Goal: Communication & Community: Answer question/provide support

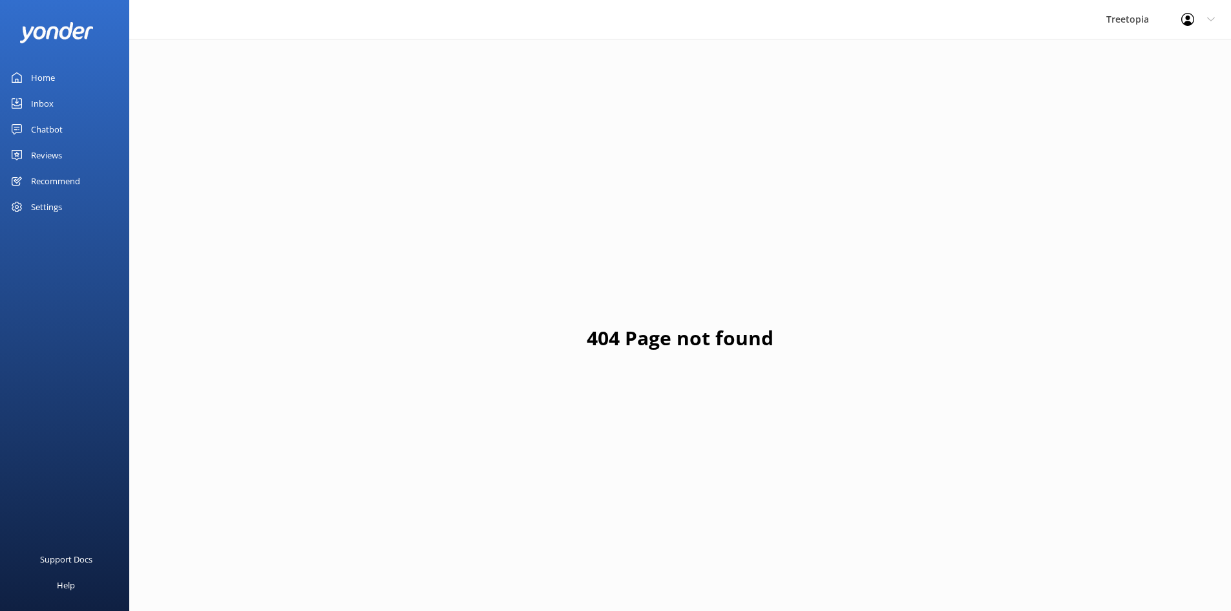
click at [54, 111] on link "Inbox" at bounding box center [64, 103] width 129 height 26
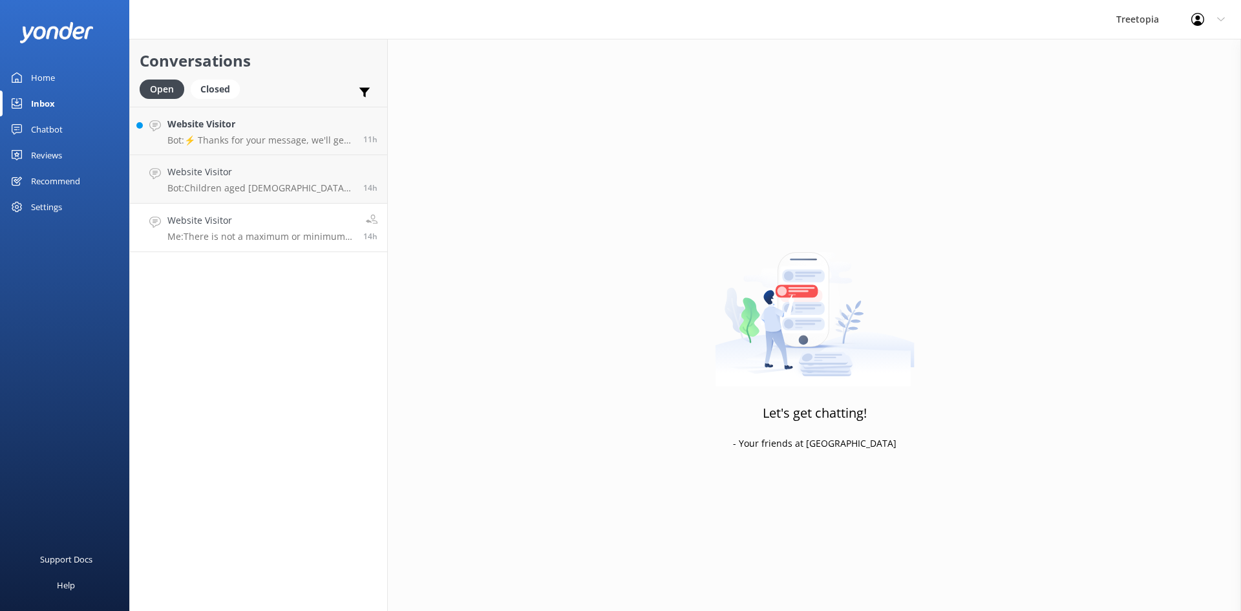
click at [263, 231] on p "Me: There is not a maximum or minimum height limit for the zipline tour." at bounding box center [260, 237] width 186 height 12
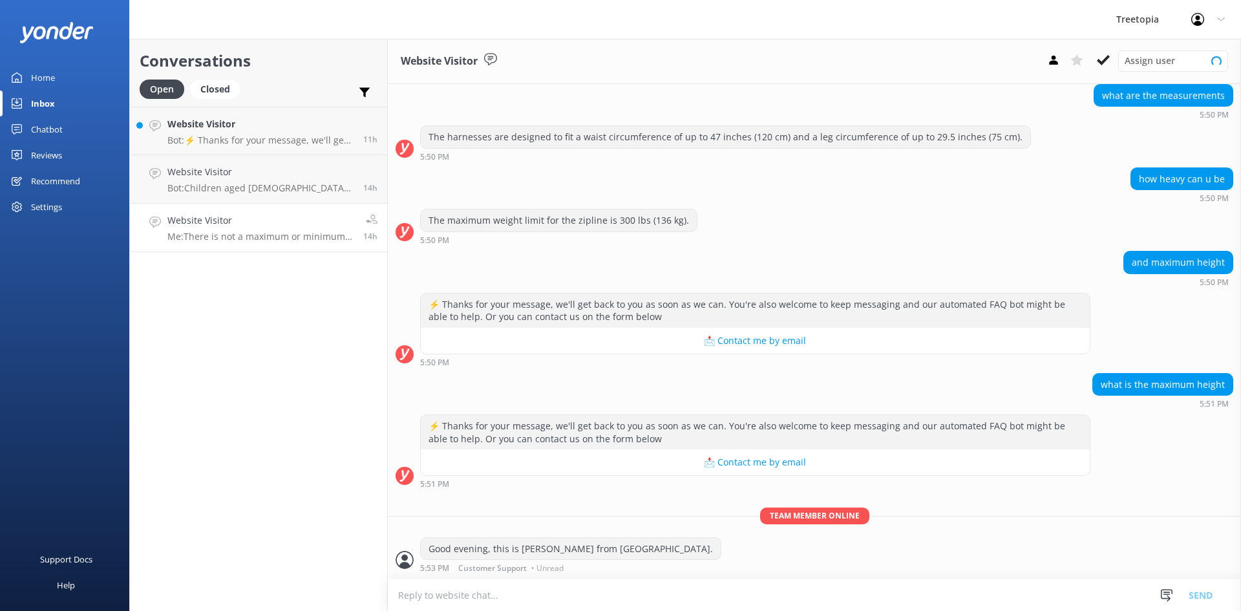
scroll to position [248, 0]
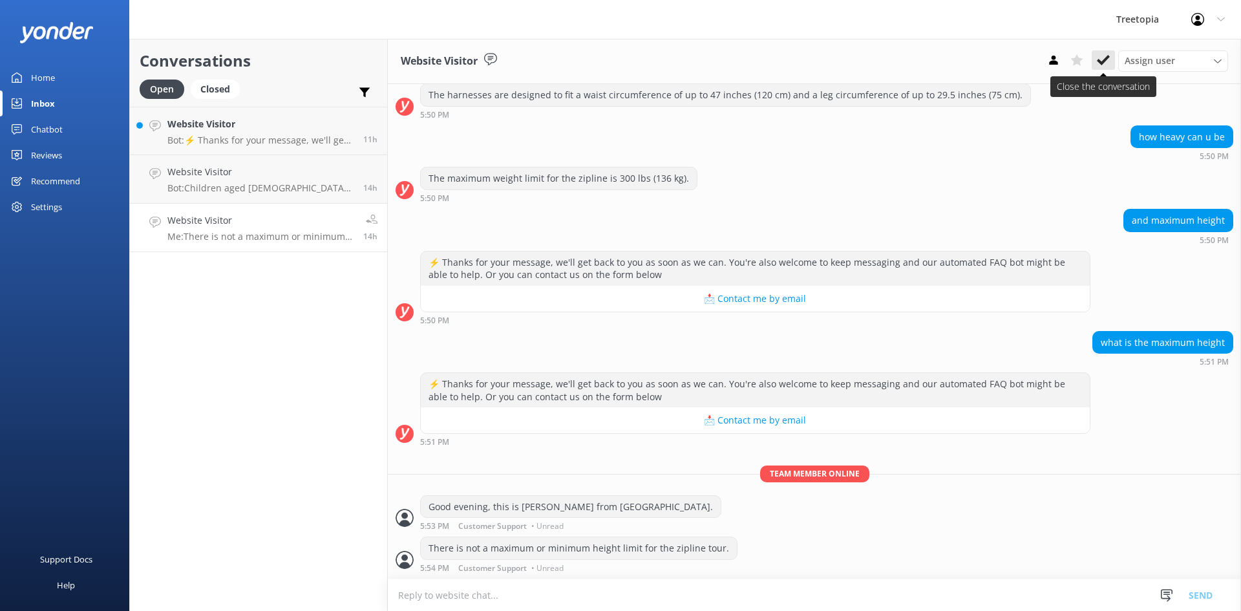
click at [1096, 66] on button at bounding box center [1103, 59] width 23 height 19
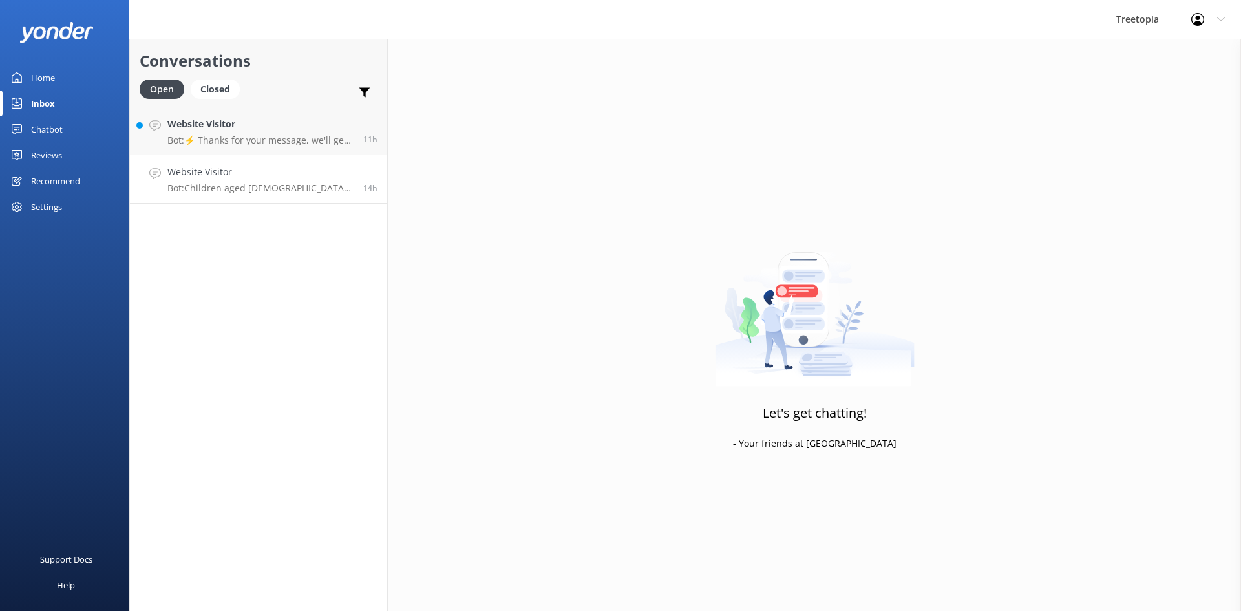
click at [262, 189] on p "Bot: Children aged [DEMOGRAPHIC_DATA] can participate in the Arboreal Challenge…" at bounding box center [260, 188] width 186 height 12
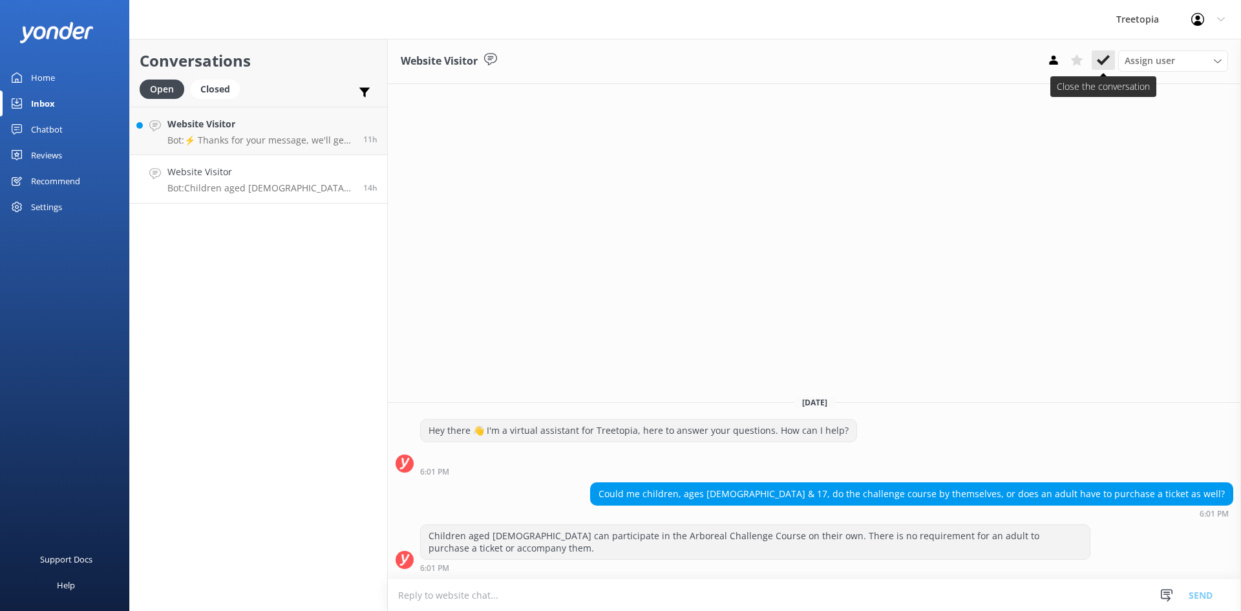
click at [1100, 63] on use at bounding box center [1103, 60] width 13 height 10
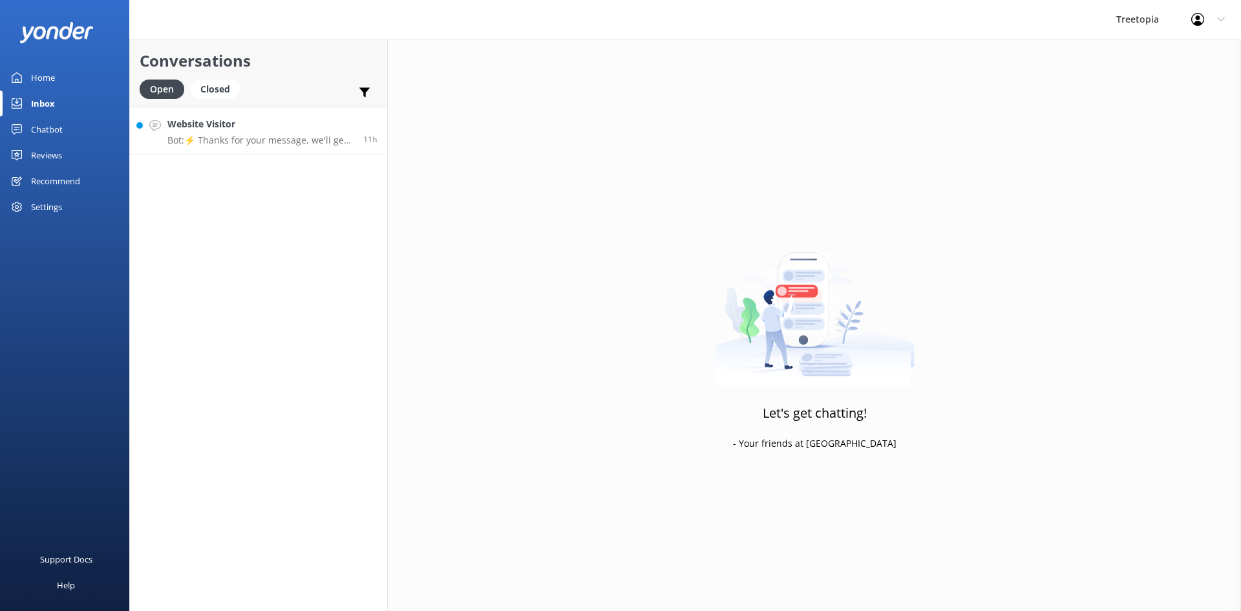
click at [279, 147] on link "Website Visitor Bot: ⚡ Thanks for your message, we'll get back to you as soon a…" at bounding box center [258, 131] width 257 height 48
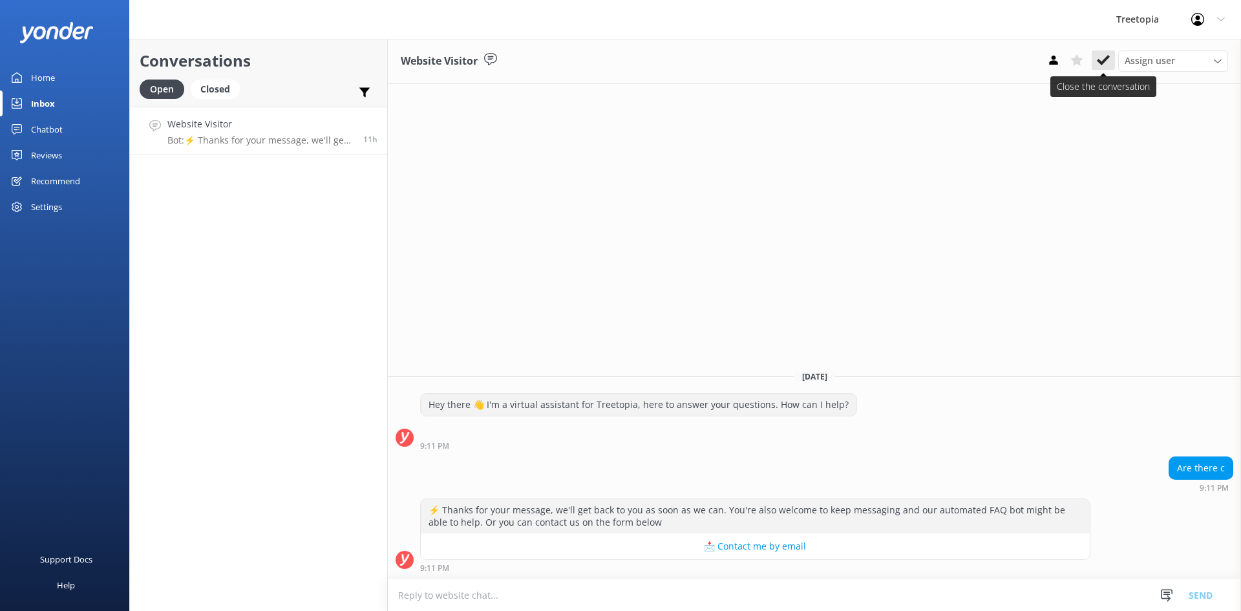
click at [1107, 64] on icon at bounding box center [1103, 60] width 13 height 13
